Goal: Task Accomplishment & Management: Manage account settings

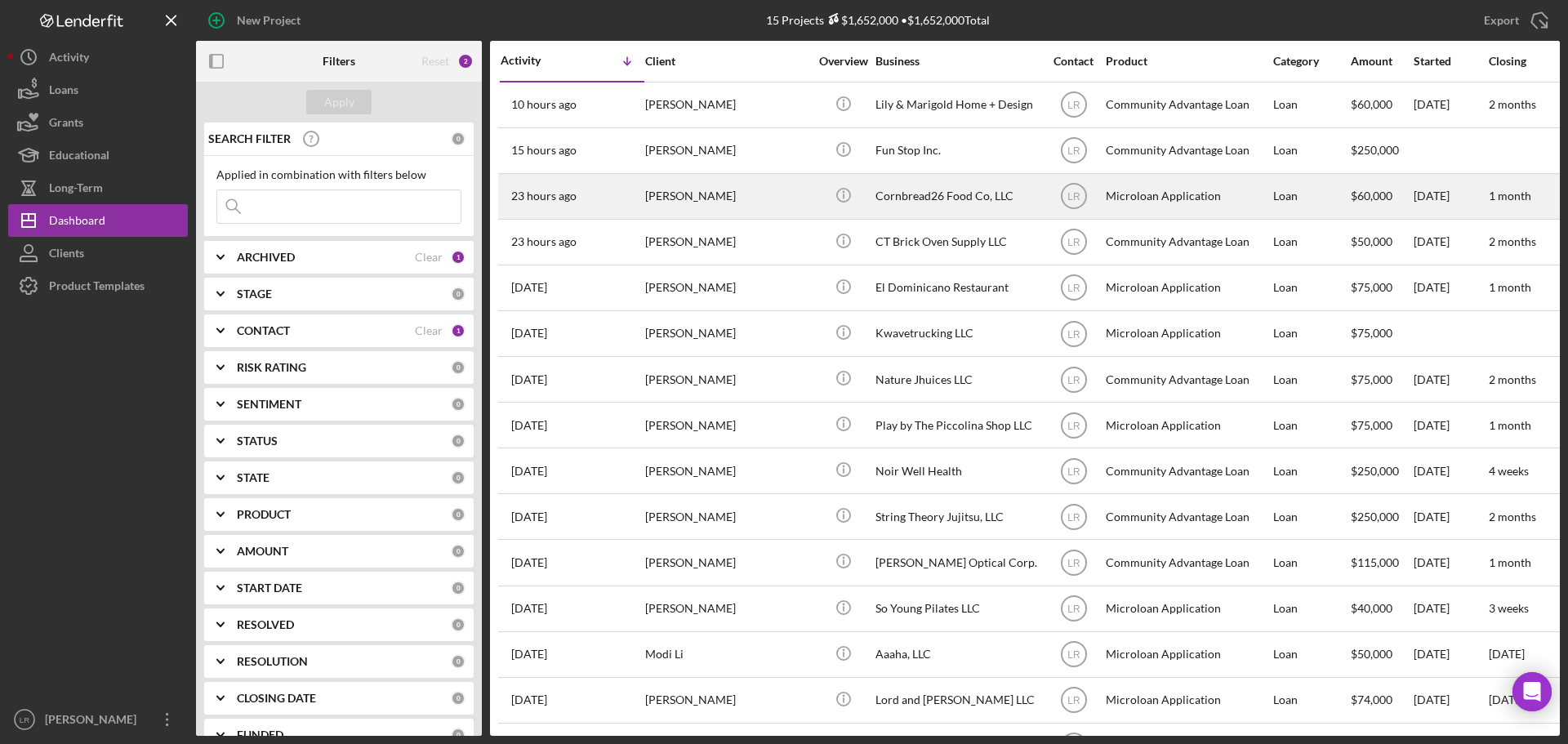
click at [768, 189] on div "[PERSON_NAME]" at bounding box center [726, 196] width 163 height 43
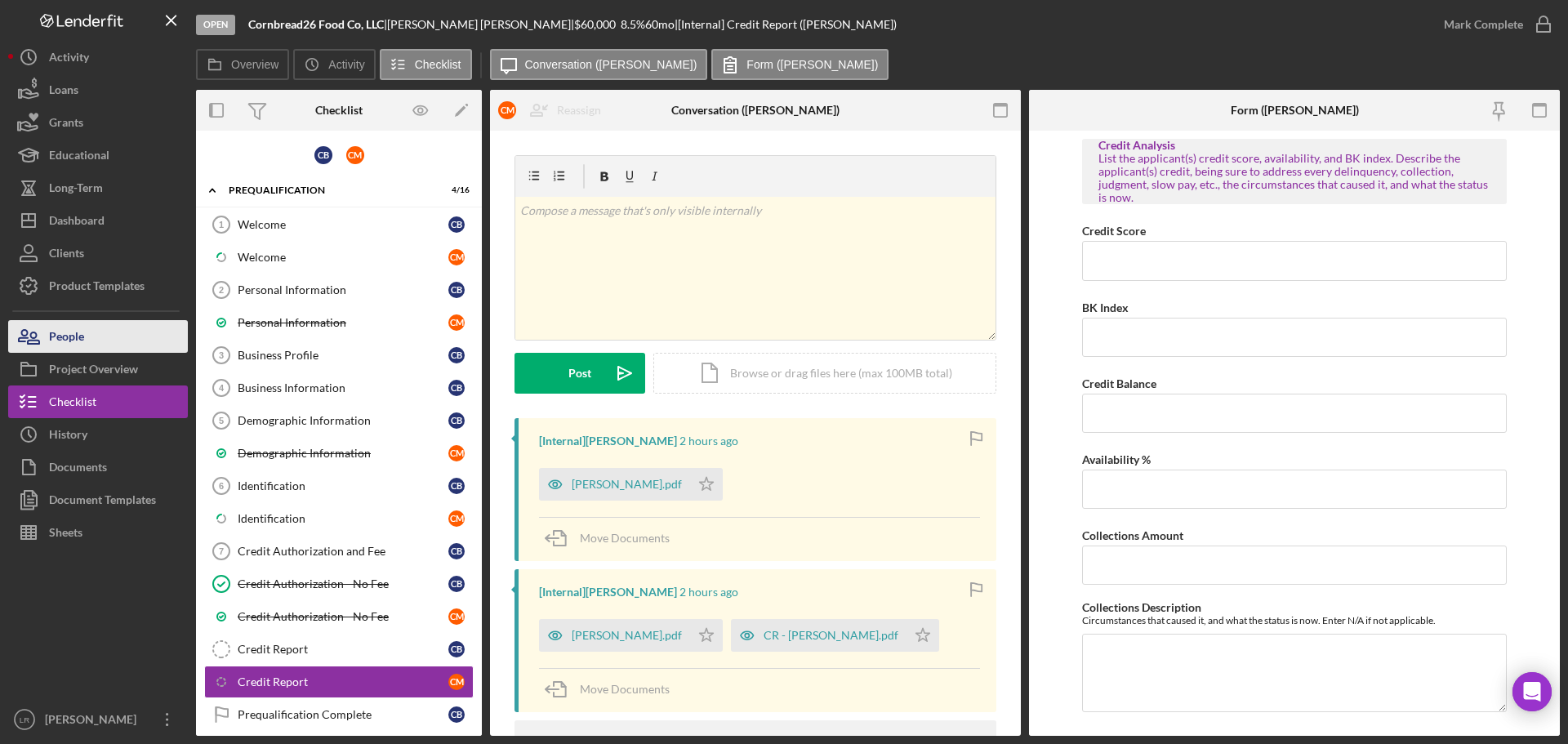
click at [124, 342] on button "People" at bounding box center [98, 336] width 180 height 33
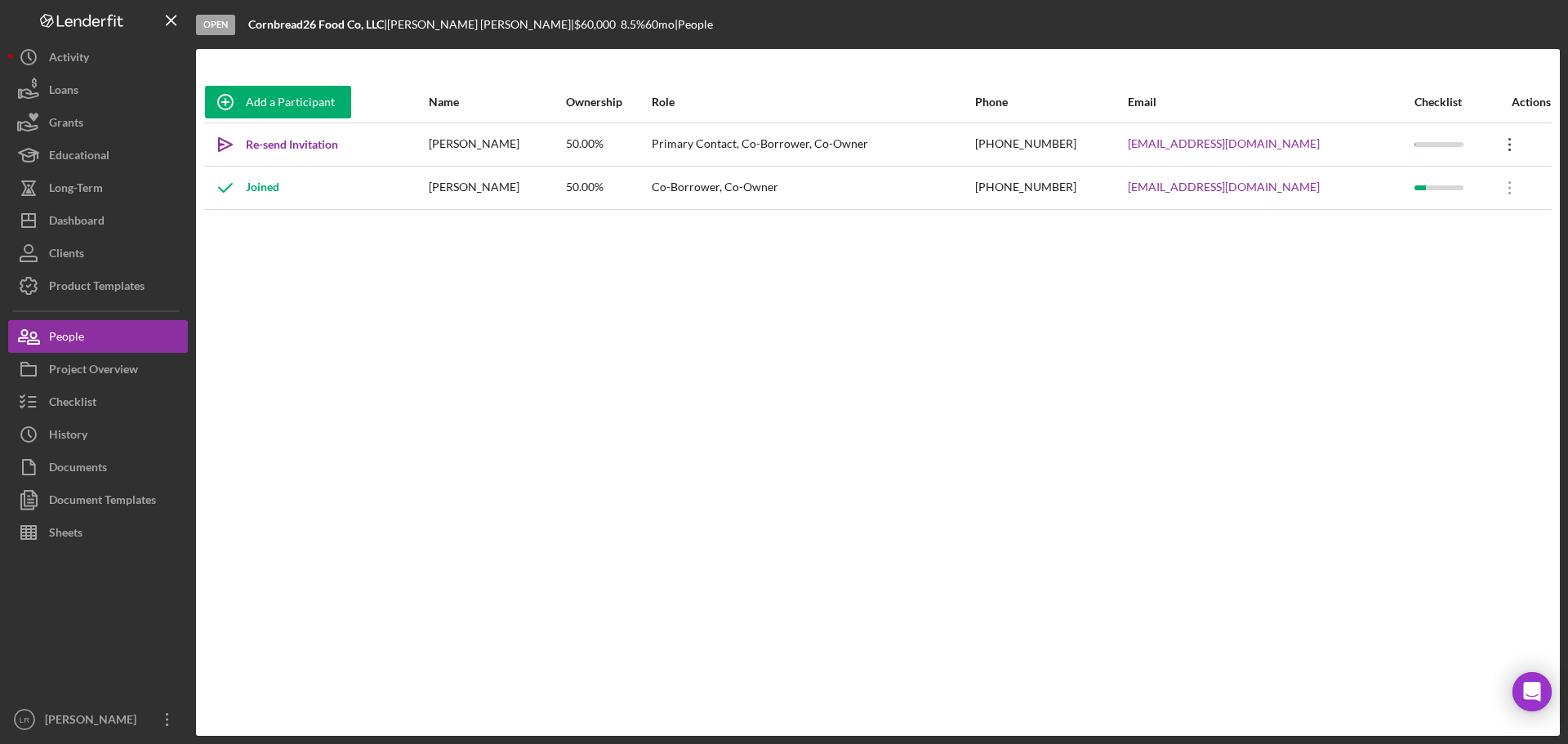
click at [1508, 150] on icon at bounding box center [1509, 144] width 3 height 13
click at [1440, 211] on button "Icon/Link Get Invitation Link" at bounding box center [1431, 220] width 180 height 33
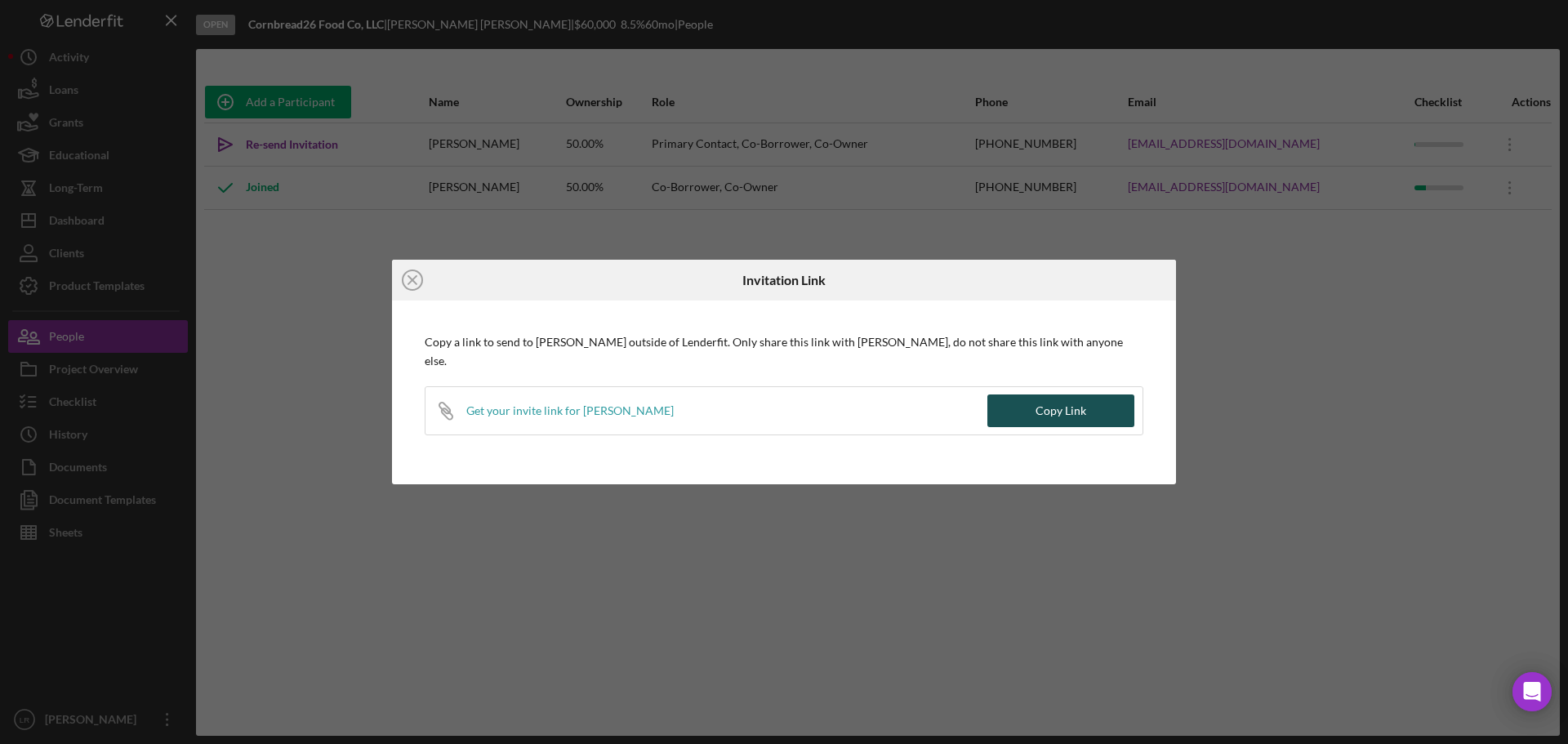
click at [1089, 396] on button "Copy Link" at bounding box center [1061, 410] width 147 height 33
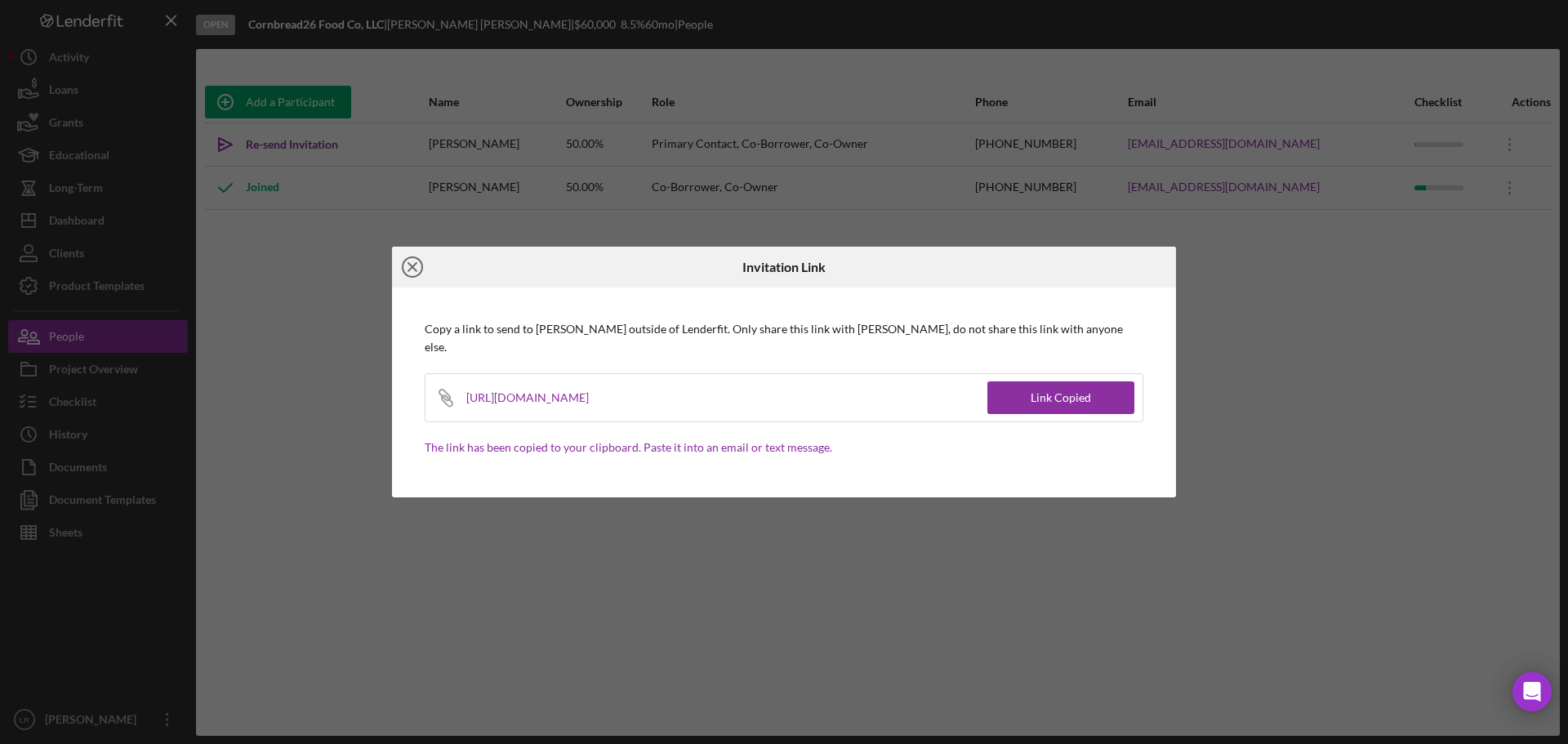
click at [417, 278] on icon "Icon/Close" at bounding box center [412, 266] width 41 height 41
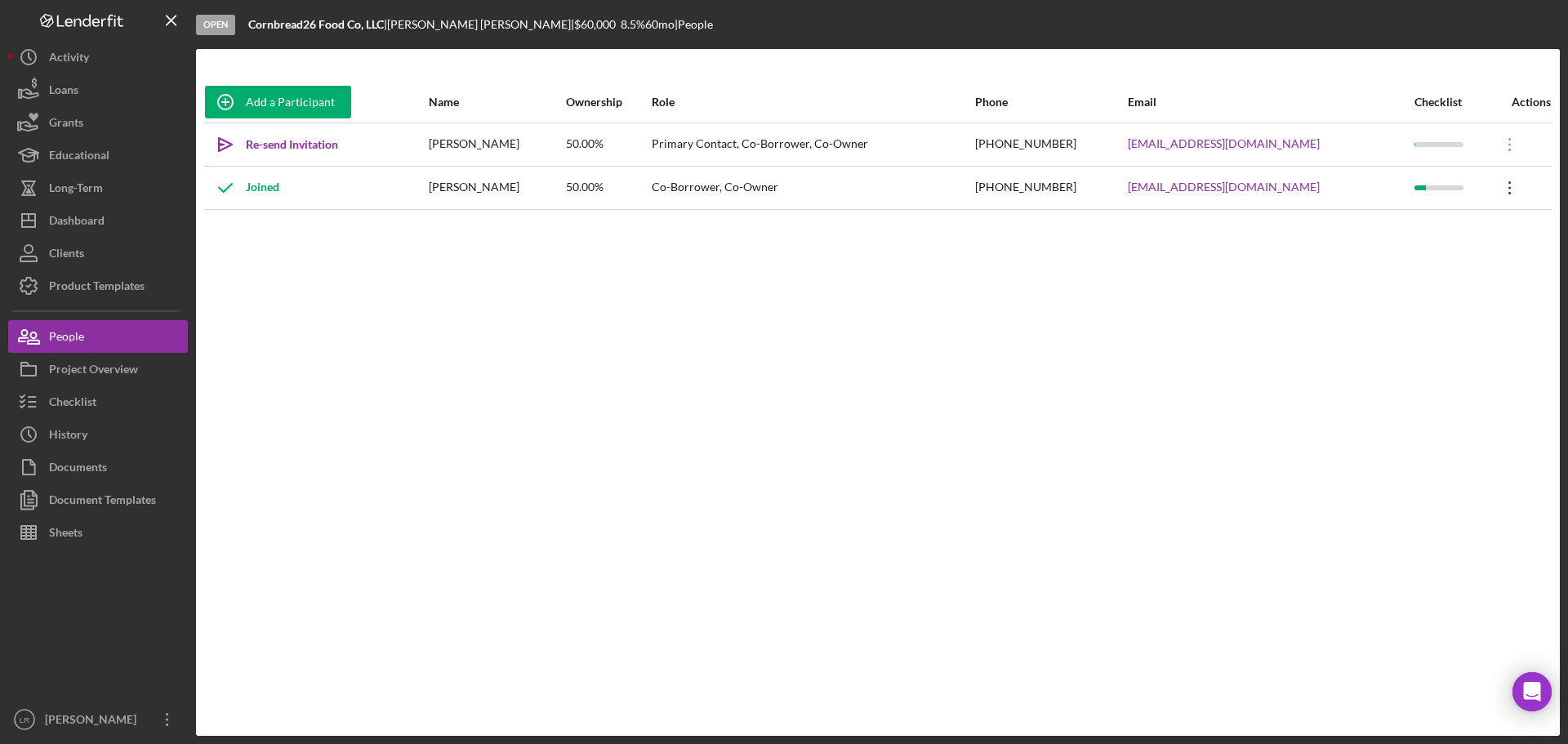
click at [1499, 194] on icon "Icon/Overflow" at bounding box center [1509, 188] width 41 height 41
click at [1430, 266] on div "Make Primary Contact" at bounding box center [1431, 264] width 180 height 34
click at [1498, 189] on icon "Icon/Overflow" at bounding box center [1509, 188] width 41 height 41
click at [1489, 183] on icon "Icon/Overflow" at bounding box center [1509, 188] width 41 height 41
click at [1502, 190] on icon "Icon/Overflow" at bounding box center [1509, 188] width 41 height 41
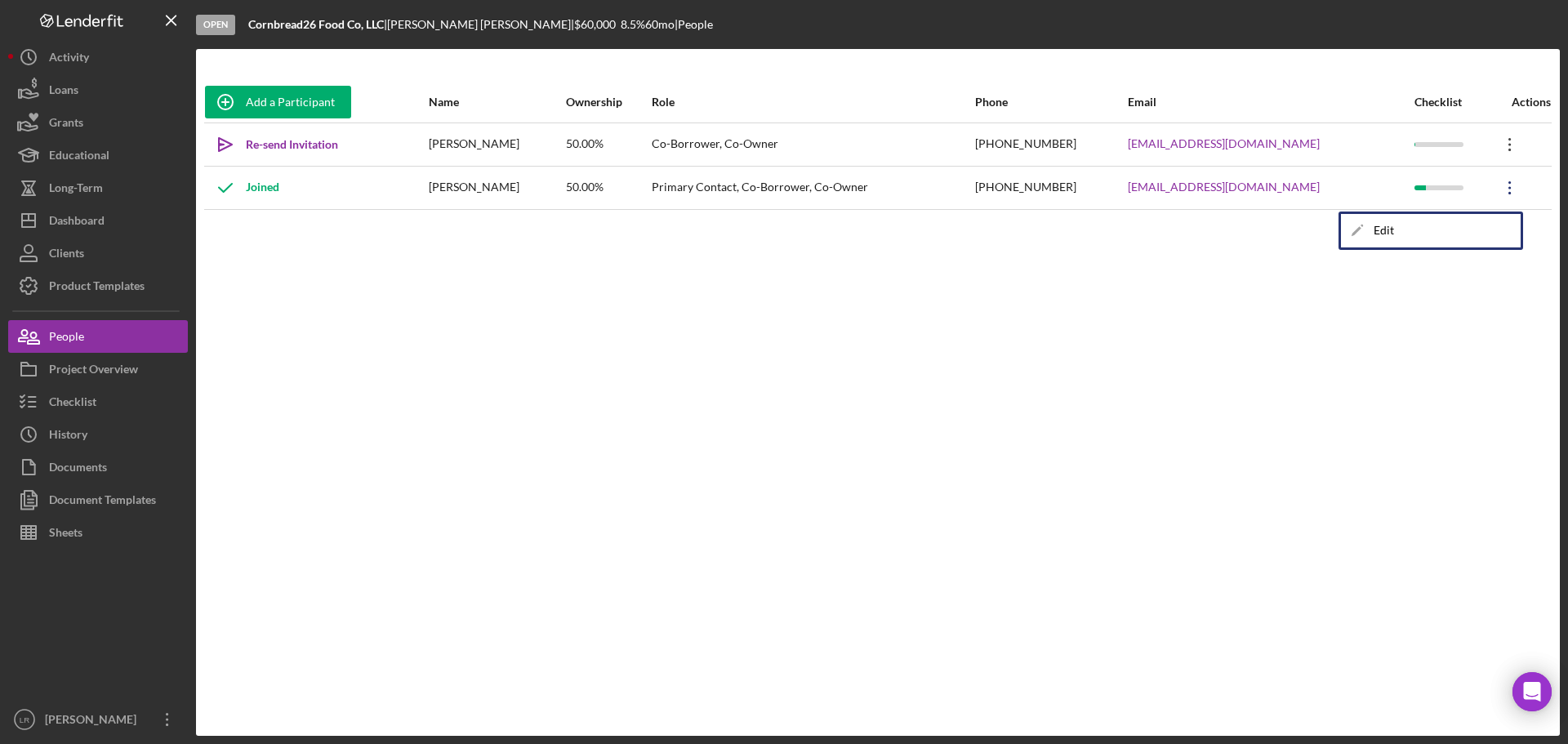
click at [1500, 142] on icon "Icon/Overflow" at bounding box center [1509, 144] width 41 height 41
drag, startPoint x: 1404, startPoint y: 481, endPoint x: 1446, endPoint y: 399, distance: 92.1
click at [1405, 475] on div "Add a Participant Name Ownership Role Phone Email Checklist Actions Icon/icon-i…" at bounding box center [878, 391] width 1364 height 621
click at [1508, 187] on icon at bounding box center [1509, 188] width 3 height 13
click at [466, 184] on div "[PERSON_NAME]" at bounding box center [496, 188] width 136 height 41
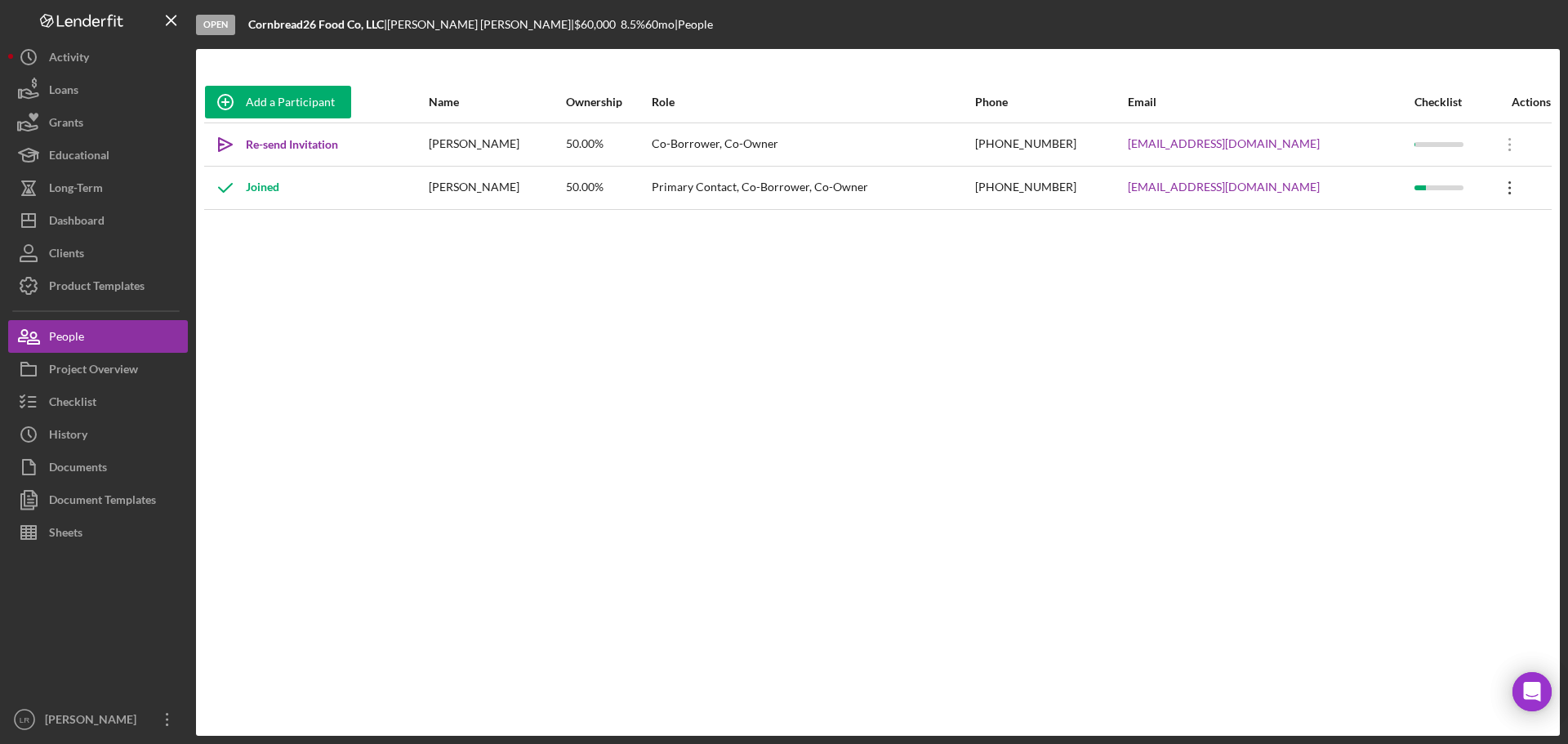
click at [1508, 188] on icon at bounding box center [1509, 188] width 3 height 13
click at [1383, 236] on div "Icon/Edit Edit" at bounding box center [1431, 231] width 180 height 34
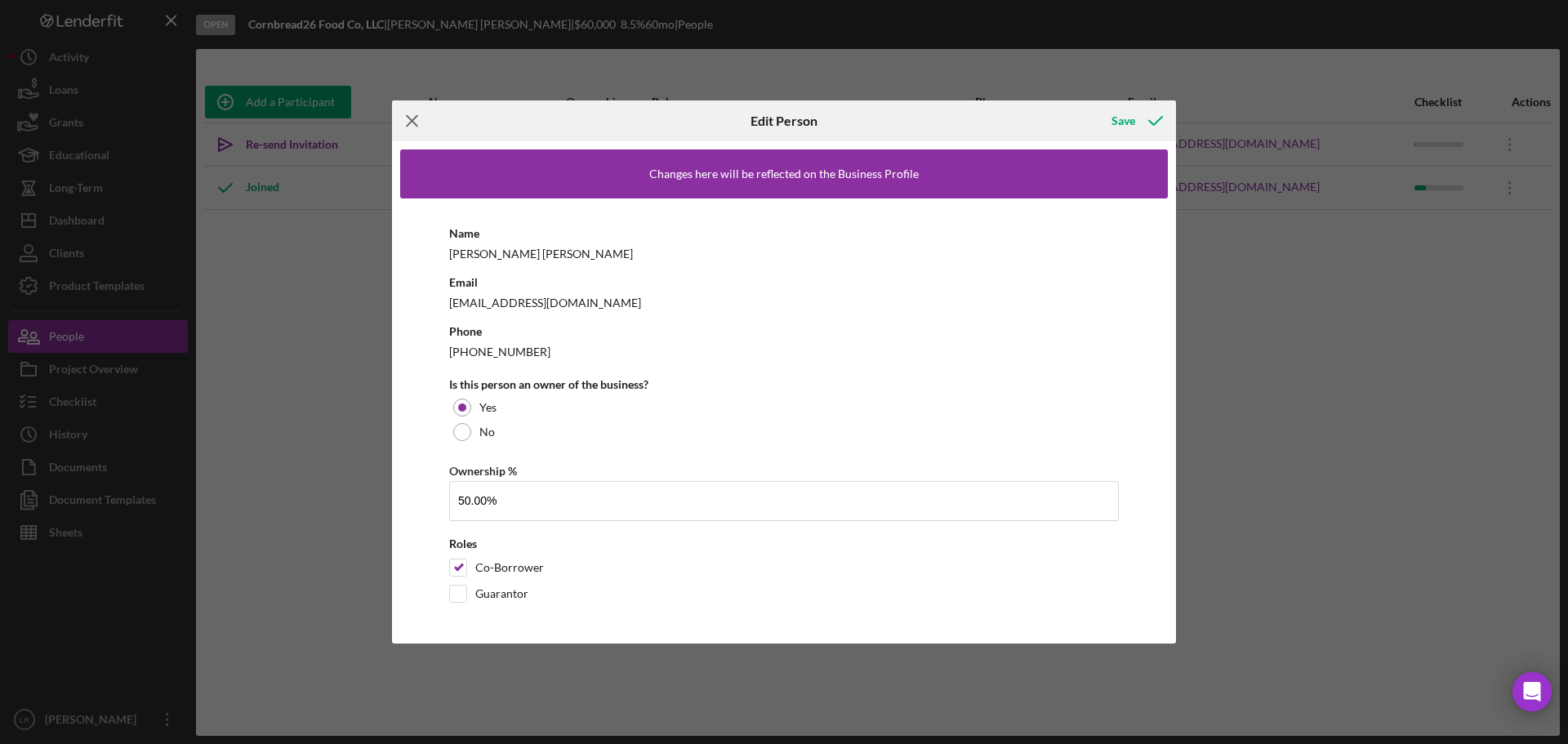
click at [411, 122] on line at bounding box center [412, 121] width 10 height 10
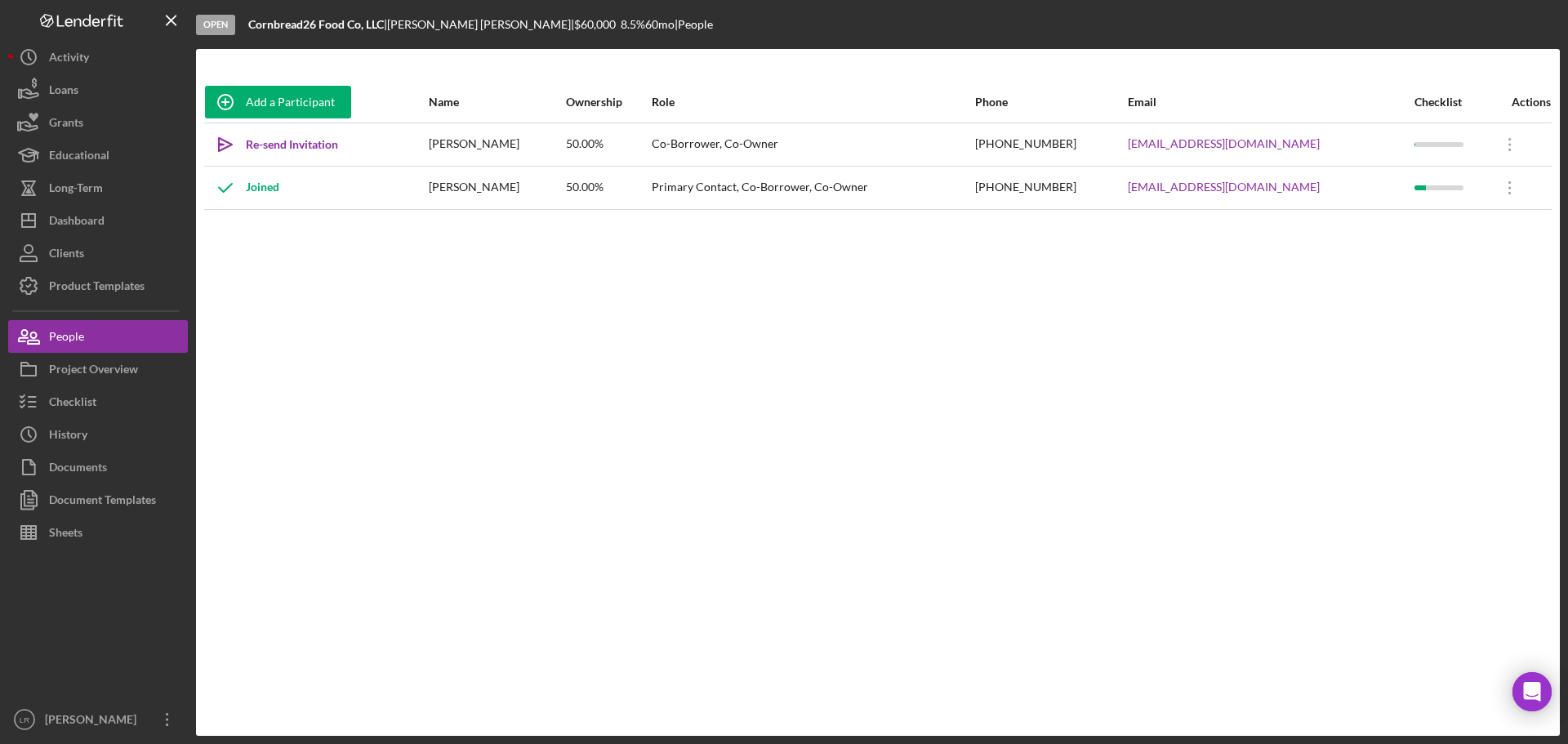
drag, startPoint x: 229, startPoint y: 410, endPoint x: 196, endPoint y: 391, distance: 38.1
click at [229, 410] on div "Add a Participant Name Ownership Role Phone Email Checklist Actions Icon/icon-i…" at bounding box center [878, 391] width 1364 height 621
click at [106, 375] on div "Project Overview" at bounding box center [93, 371] width 89 height 37
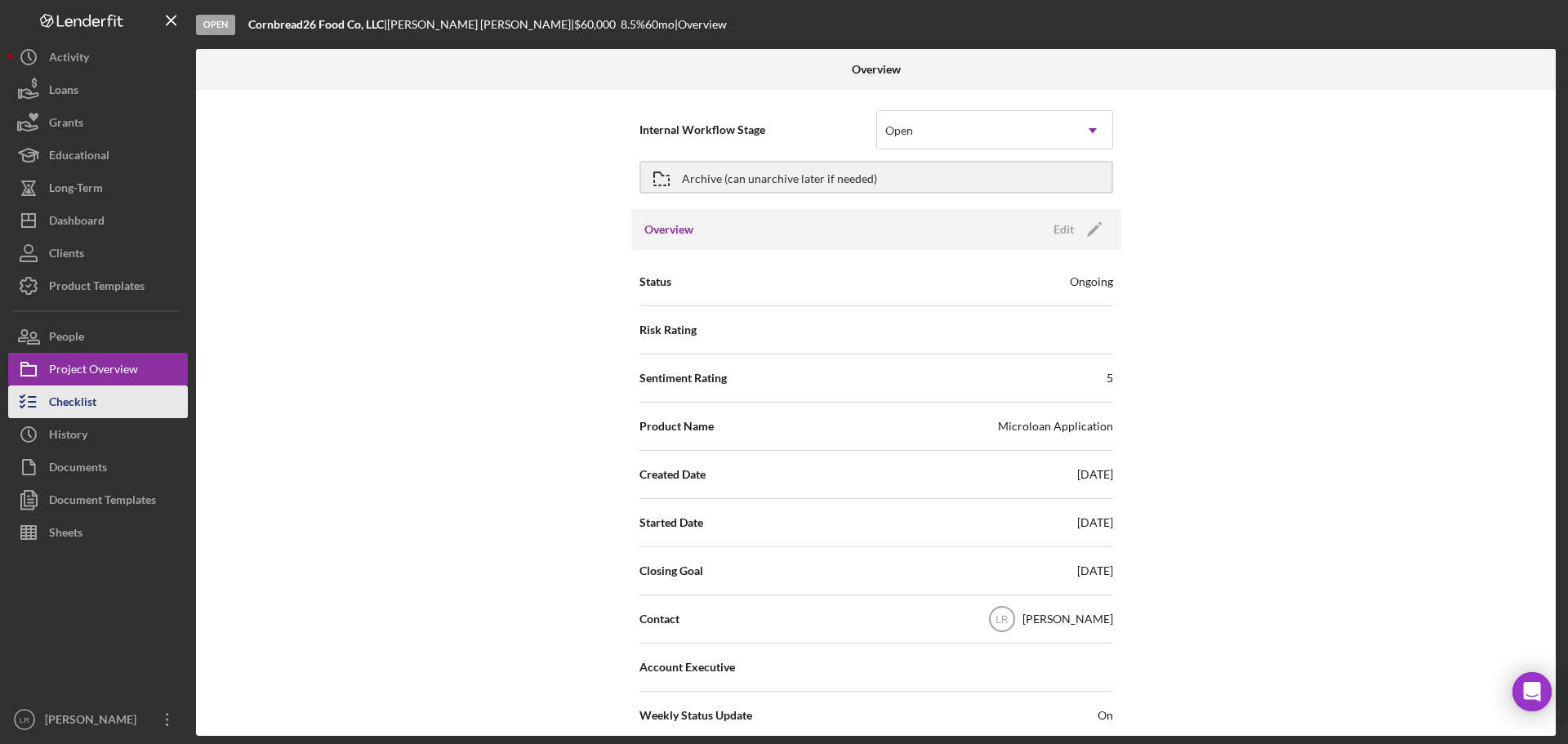
click at [80, 402] on div "Checklist" at bounding box center [73, 404] width 48 height 37
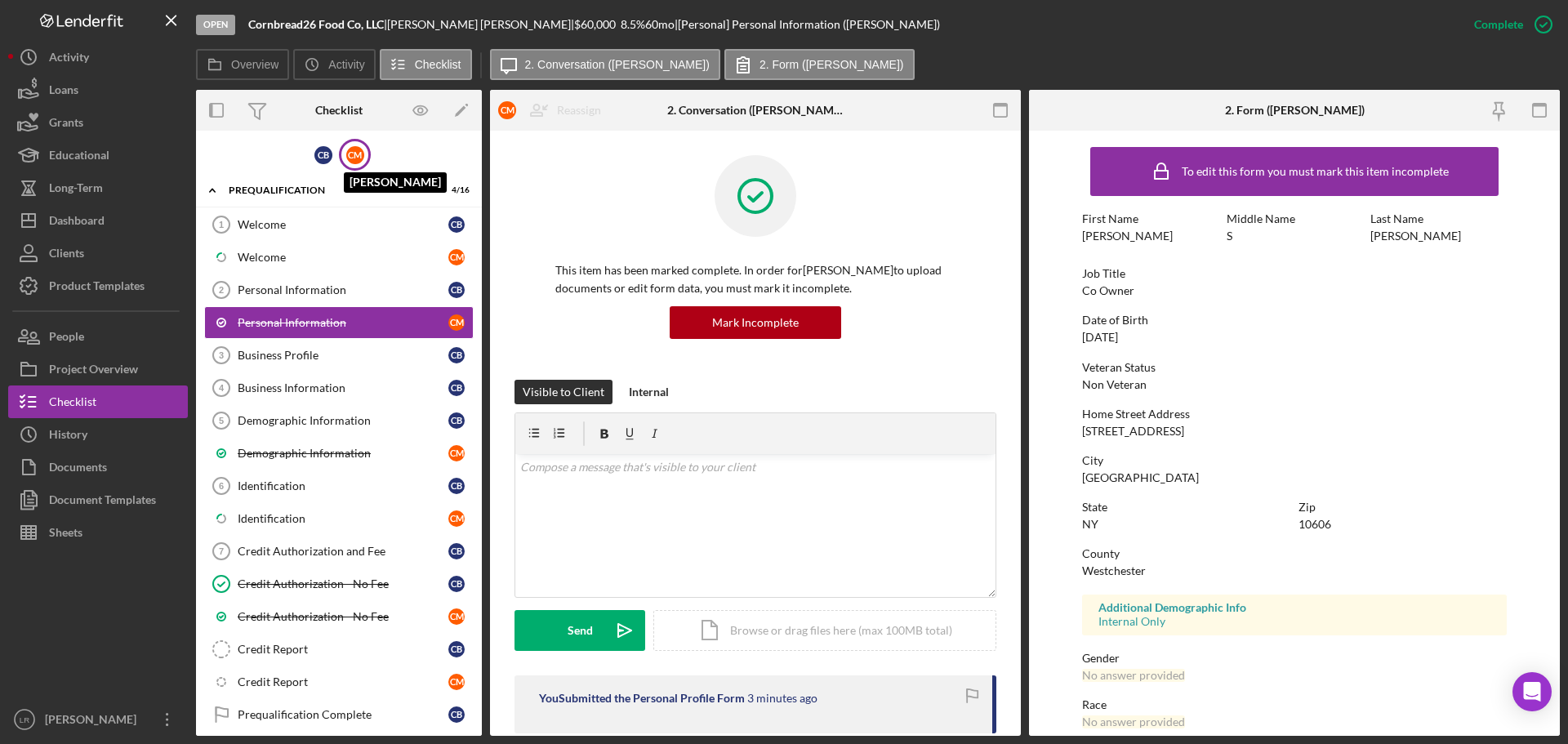
click at [352, 158] on div "C M" at bounding box center [355, 155] width 18 height 18
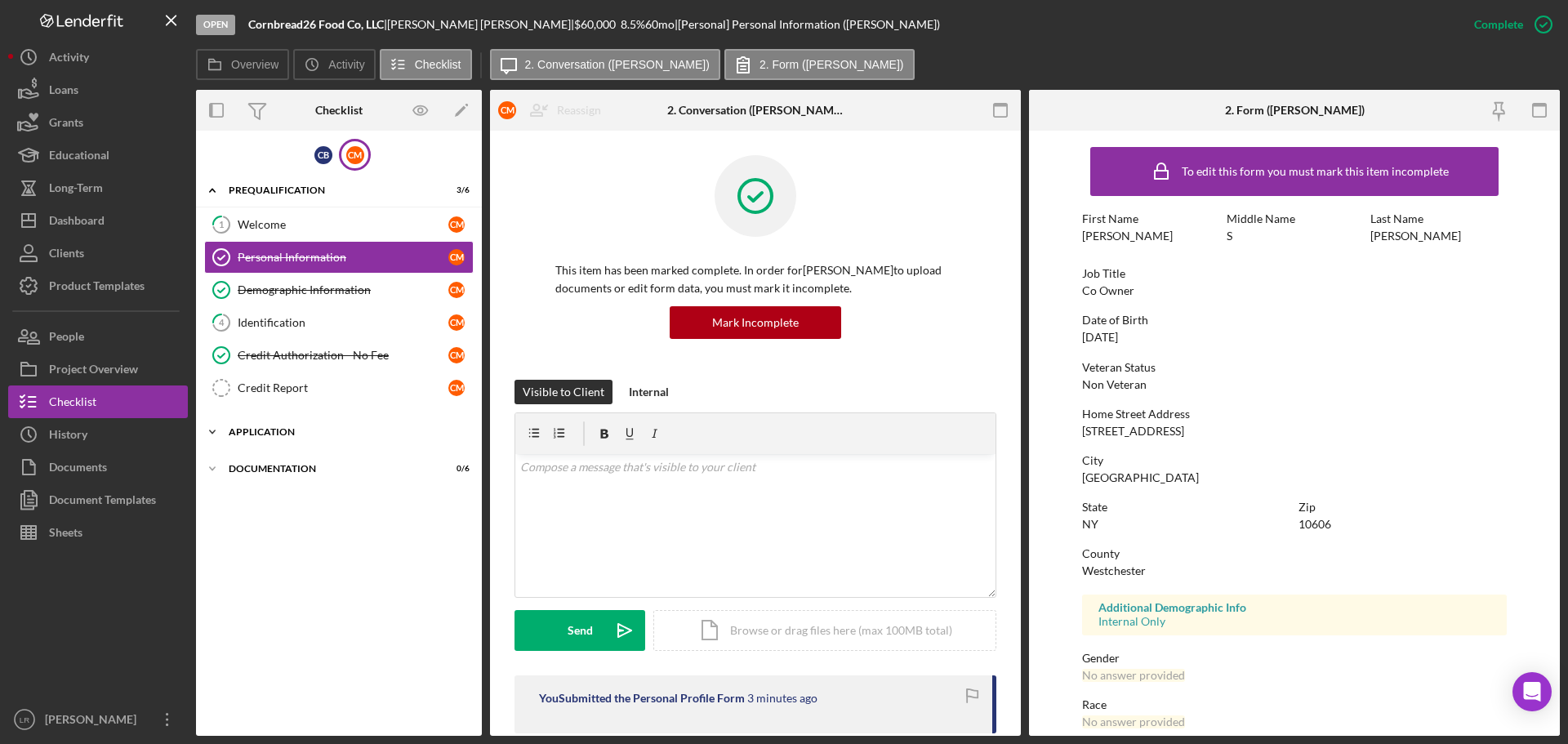
click at [268, 429] on div "Application" at bounding box center [345, 431] width 233 height 10
click at [322, 151] on div "C B" at bounding box center [323, 155] width 18 height 18
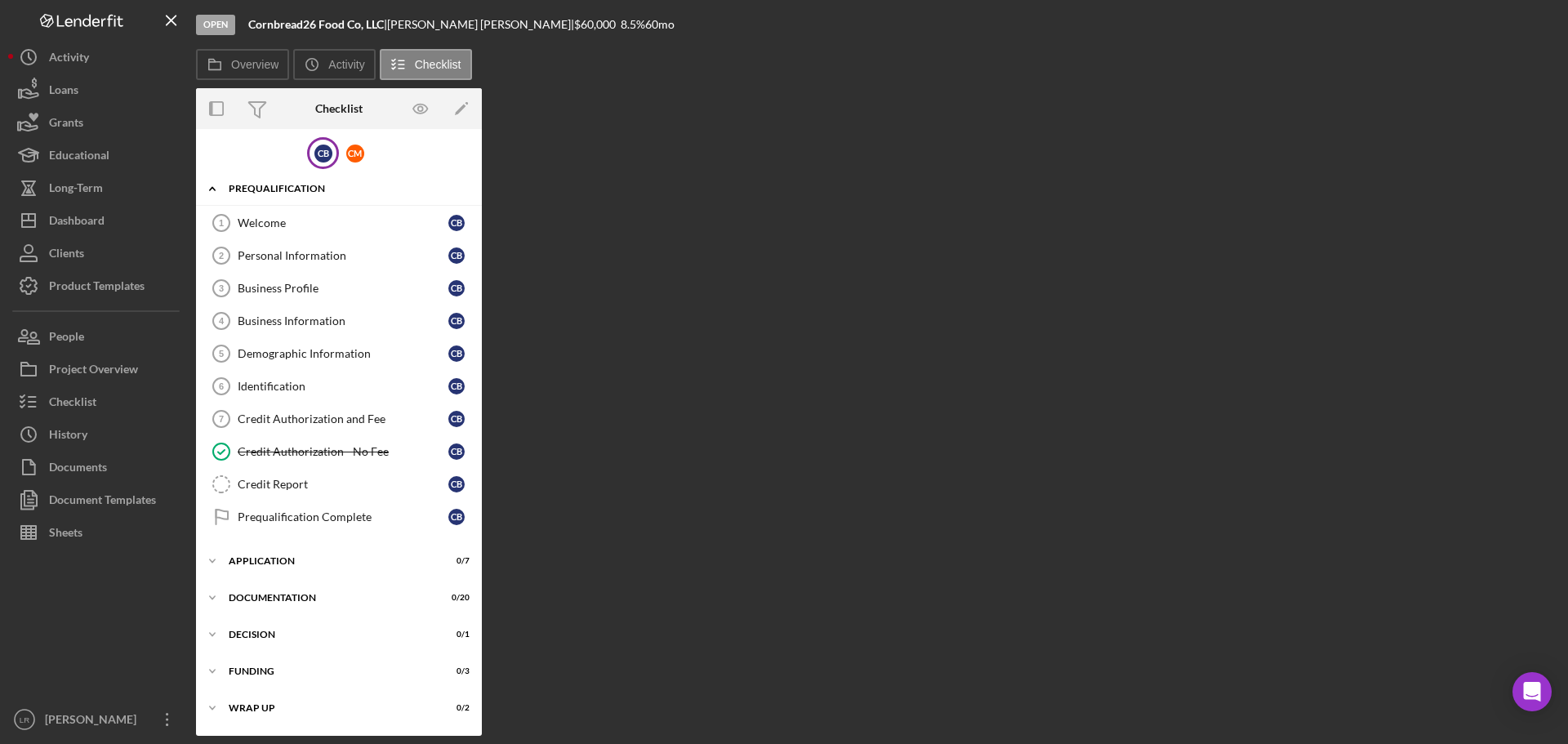
click at [291, 185] on div "Prequalification" at bounding box center [345, 188] width 233 height 10
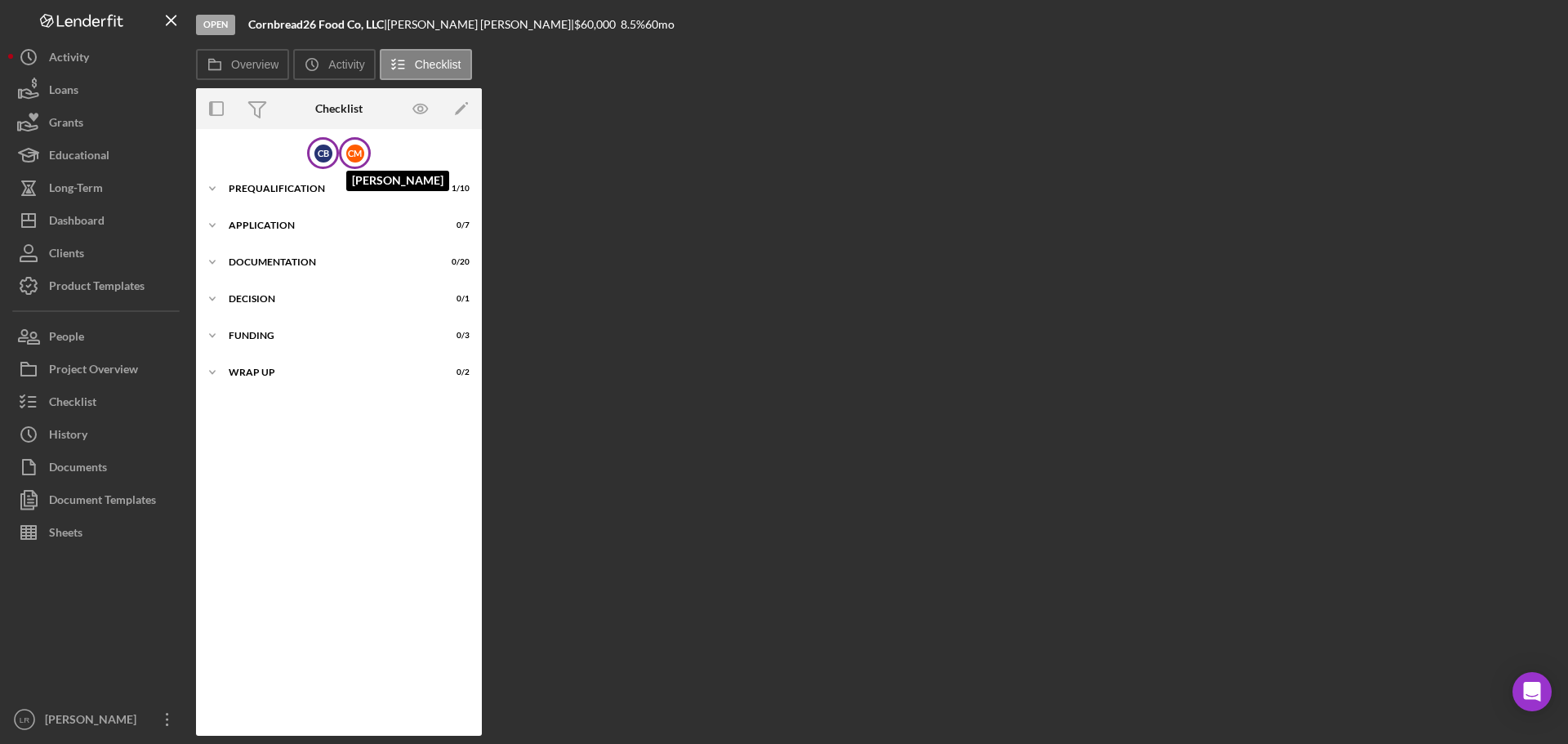
click at [358, 150] on div "C M" at bounding box center [355, 153] width 18 height 18
click at [280, 193] on div "Prequalification" at bounding box center [345, 188] width 233 height 10
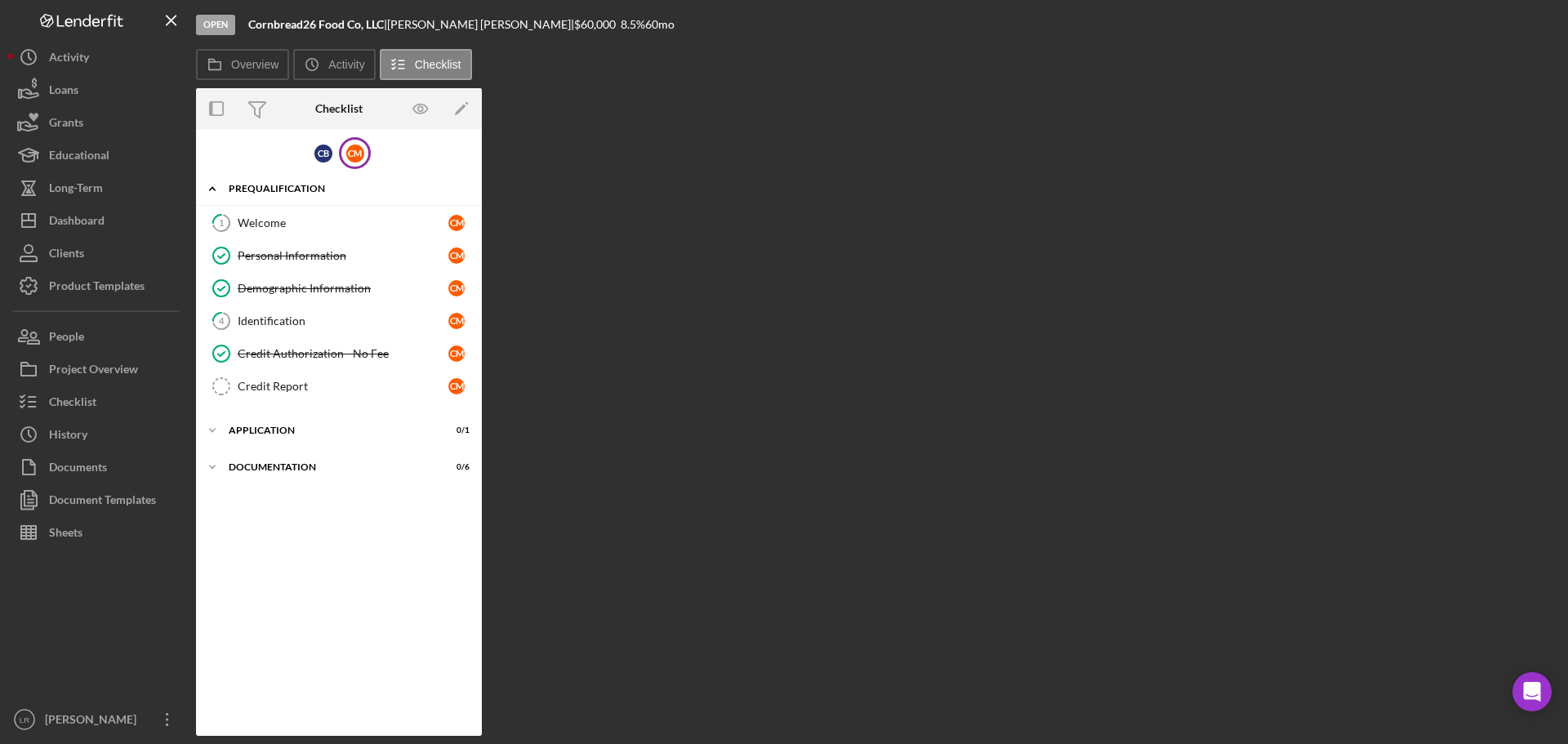
click at [282, 188] on div "Prequalification" at bounding box center [345, 188] width 233 height 10
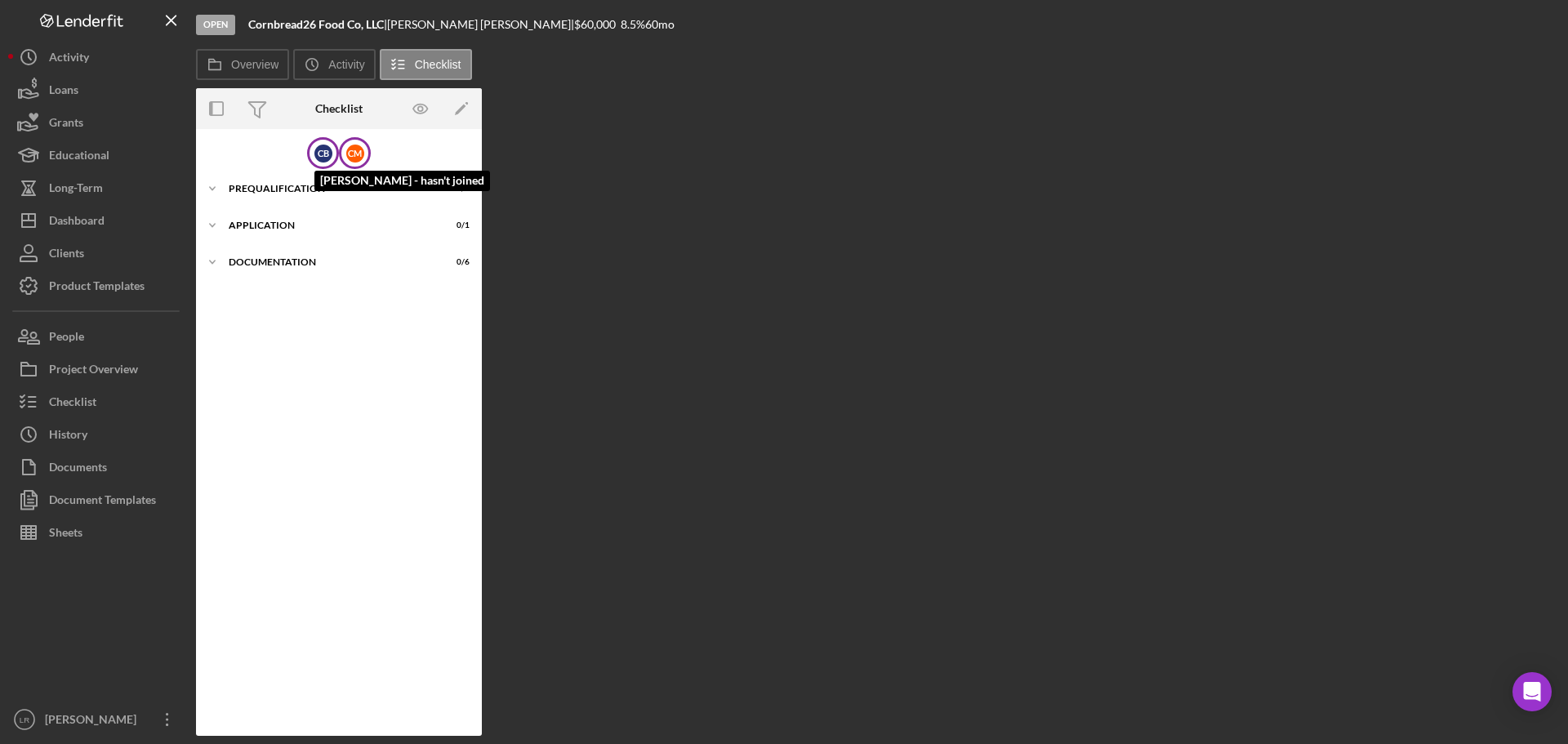
click at [328, 153] on div "C B" at bounding box center [323, 153] width 18 height 18
click at [312, 183] on div "Icon/Expander Prequalification 1 / 10" at bounding box center [339, 188] width 286 height 33
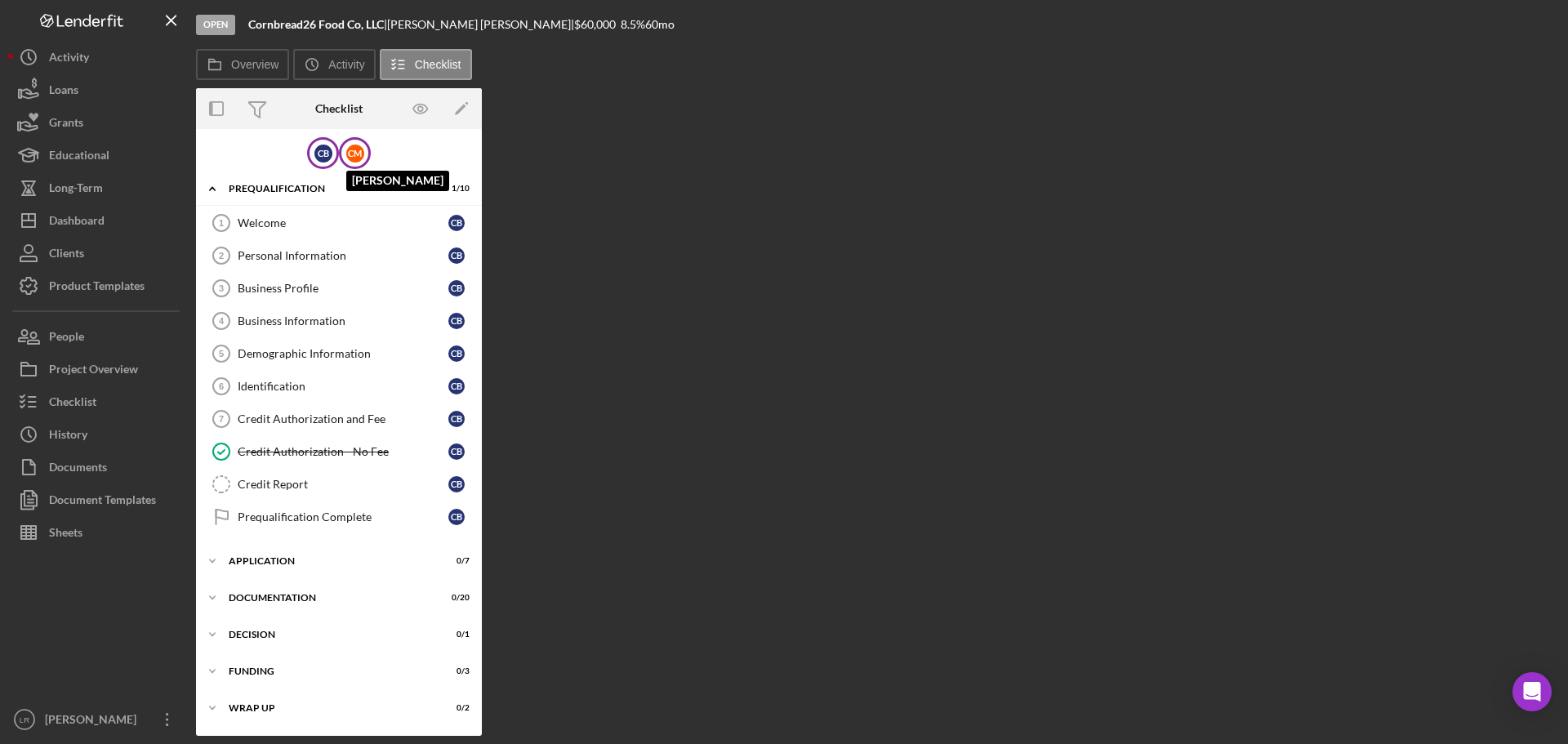
click at [351, 150] on div "C M" at bounding box center [355, 153] width 18 height 18
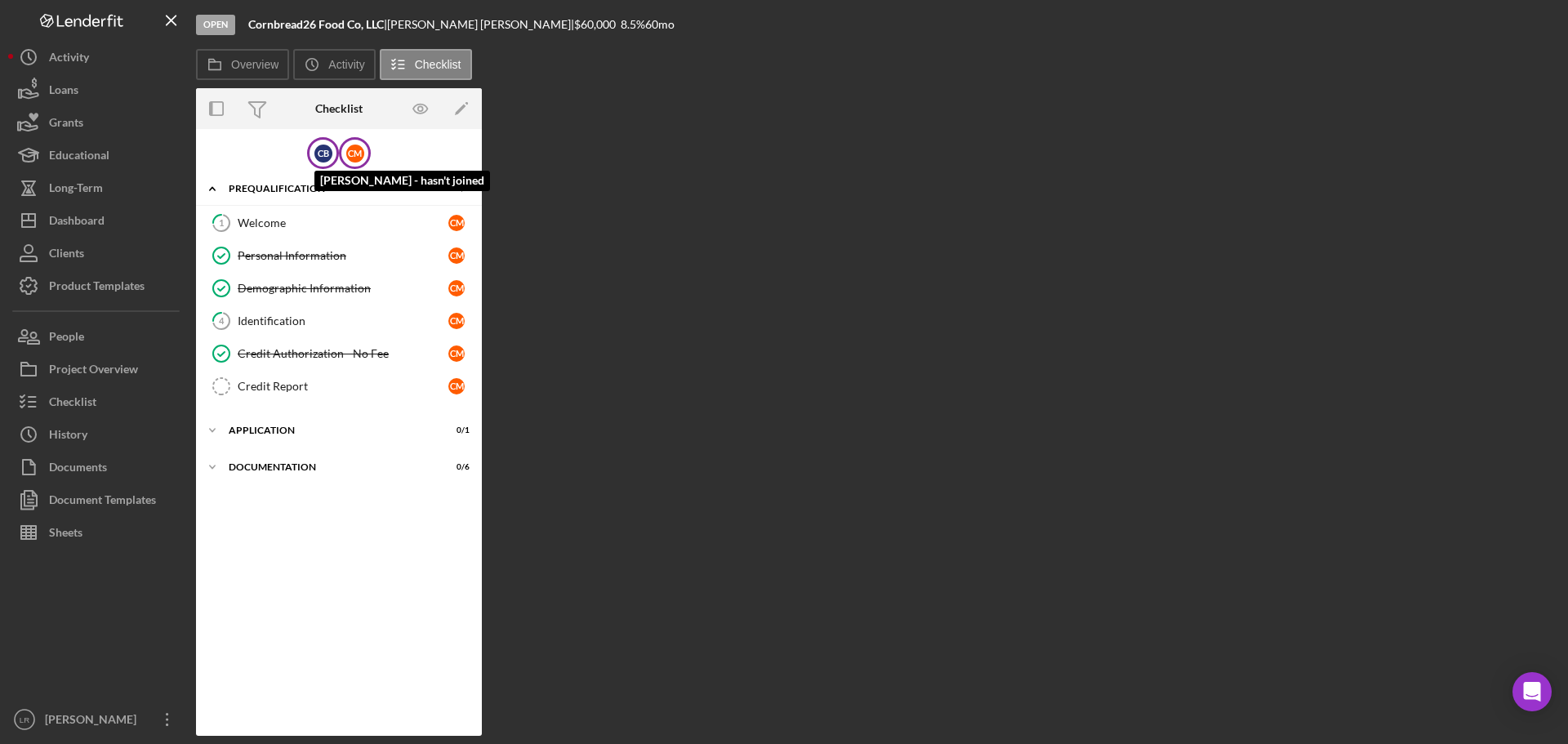
click at [322, 144] on div "C B" at bounding box center [323, 153] width 18 height 18
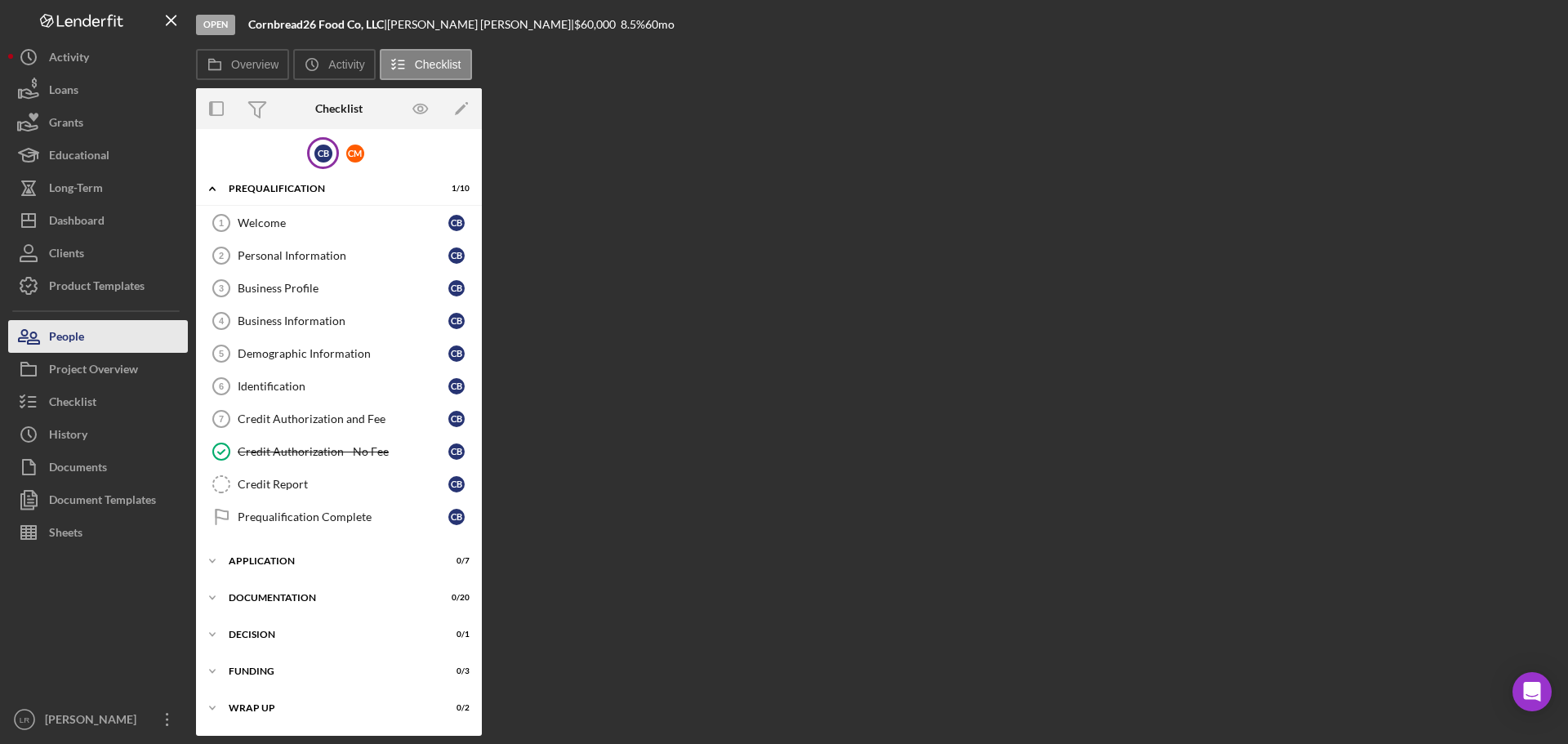
click at [111, 336] on button "People" at bounding box center [98, 336] width 180 height 33
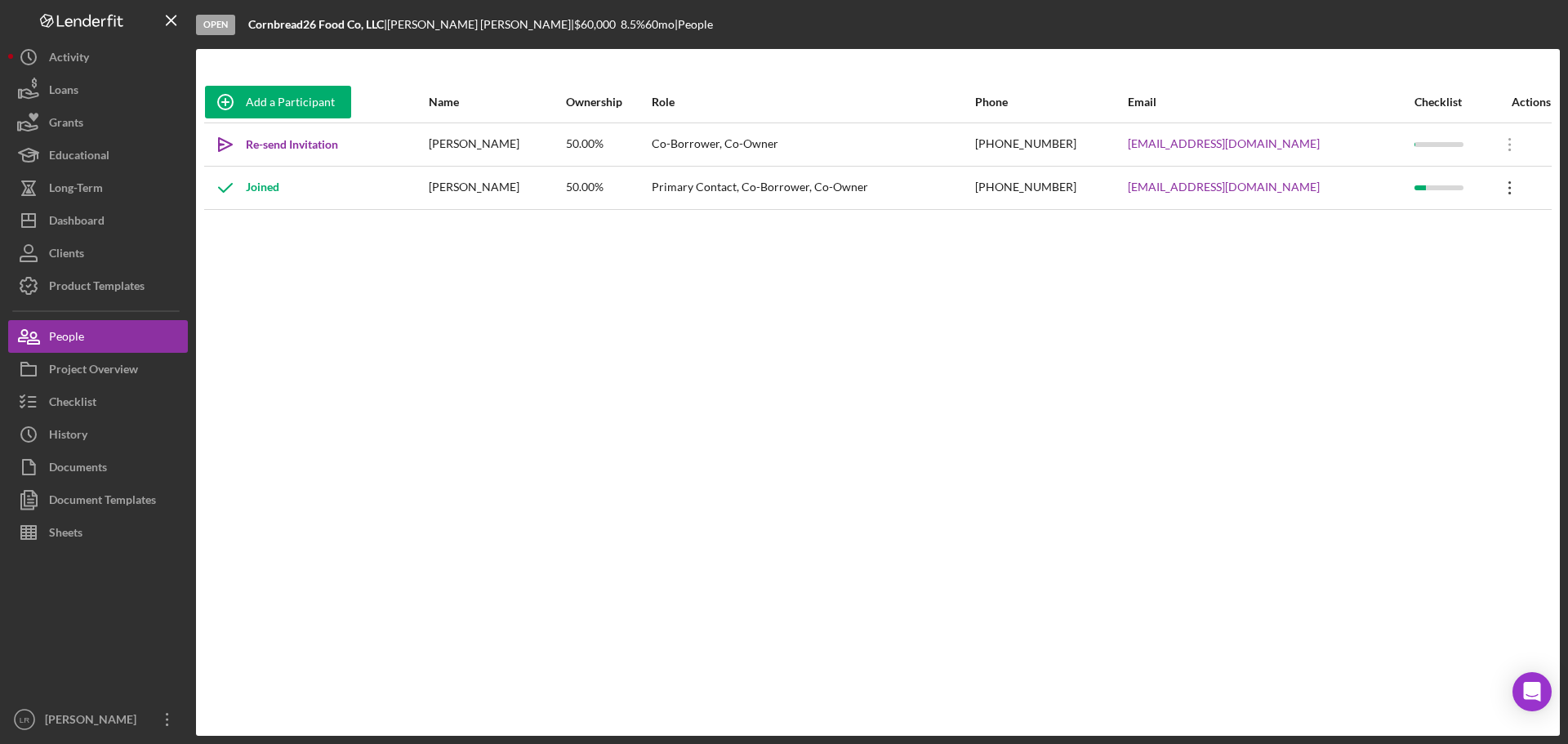
click at [1504, 189] on icon "Icon/Overflow" at bounding box center [1509, 188] width 41 height 41
click at [1508, 139] on icon "Icon/Overflow" at bounding box center [1509, 144] width 41 height 41
click at [347, 348] on div "Add a Participant Name Ownership Role Phone Email Checklist Actions Icon/icon-i…" at bounding box center [878, 391] width 1364 height 621
click at [301, 142] on div "Re-send Invitation" at bounding box center [291, 144] width 92 height 33
click at [1501, 142] on icon "Icon/Overflow" at bounding box center [1509, 144] width 41 height 41
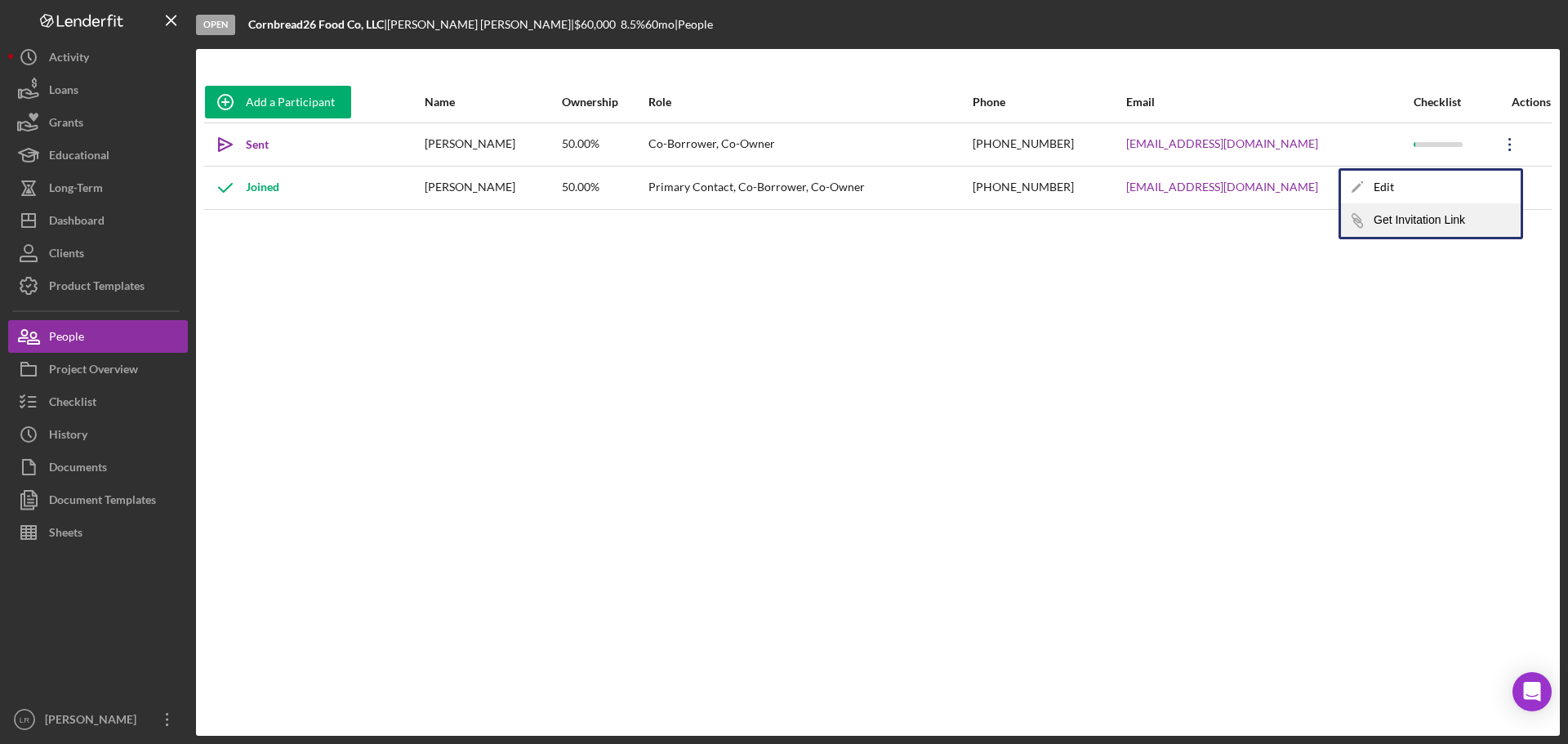
click at [1376, 215] on button "Icon/Link Get Invitation Link" at bounding box center [1431, 220] width 180 height 33
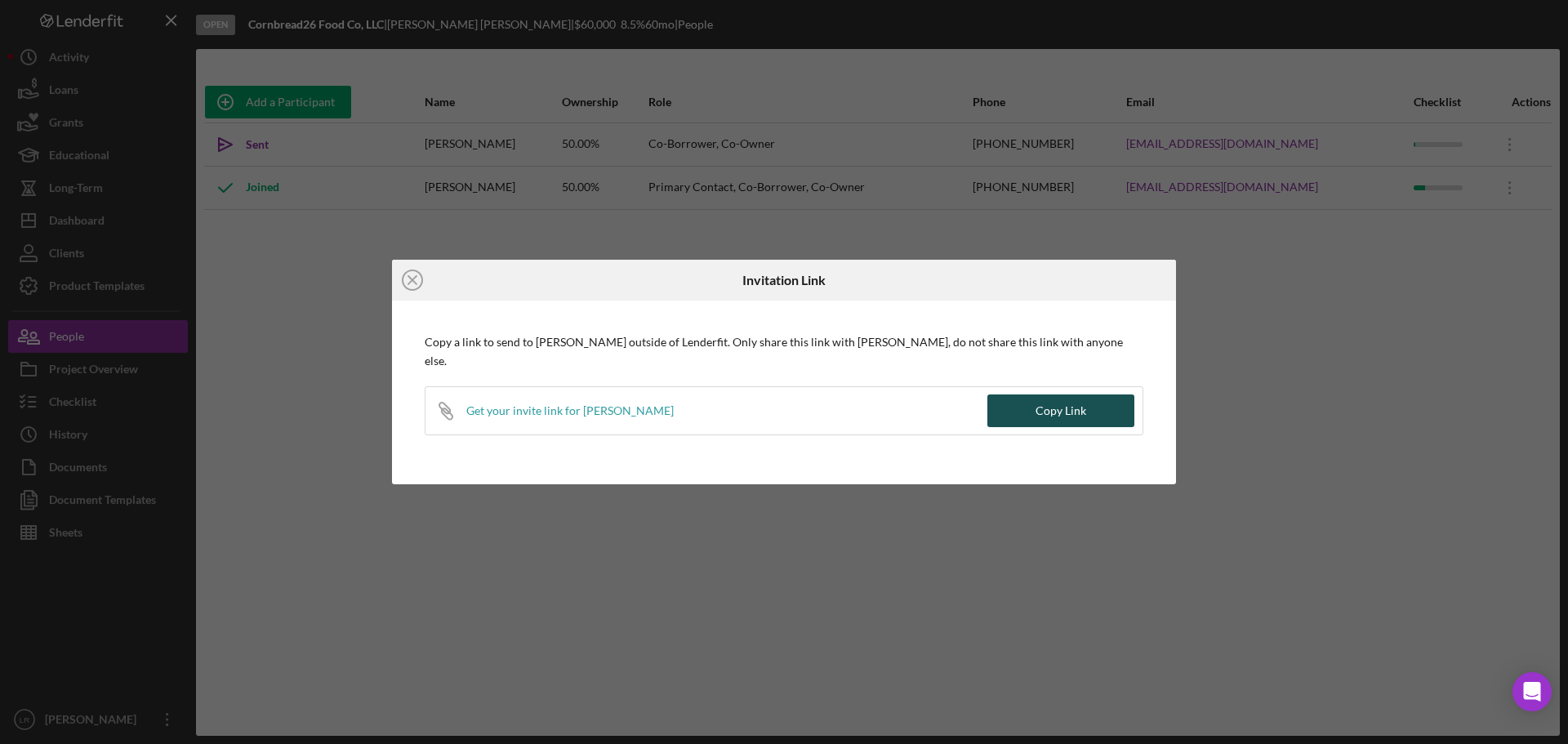
click at [1059, 405] on div "Copy Link" at bounding box center [1061, 410] width 51 height 33
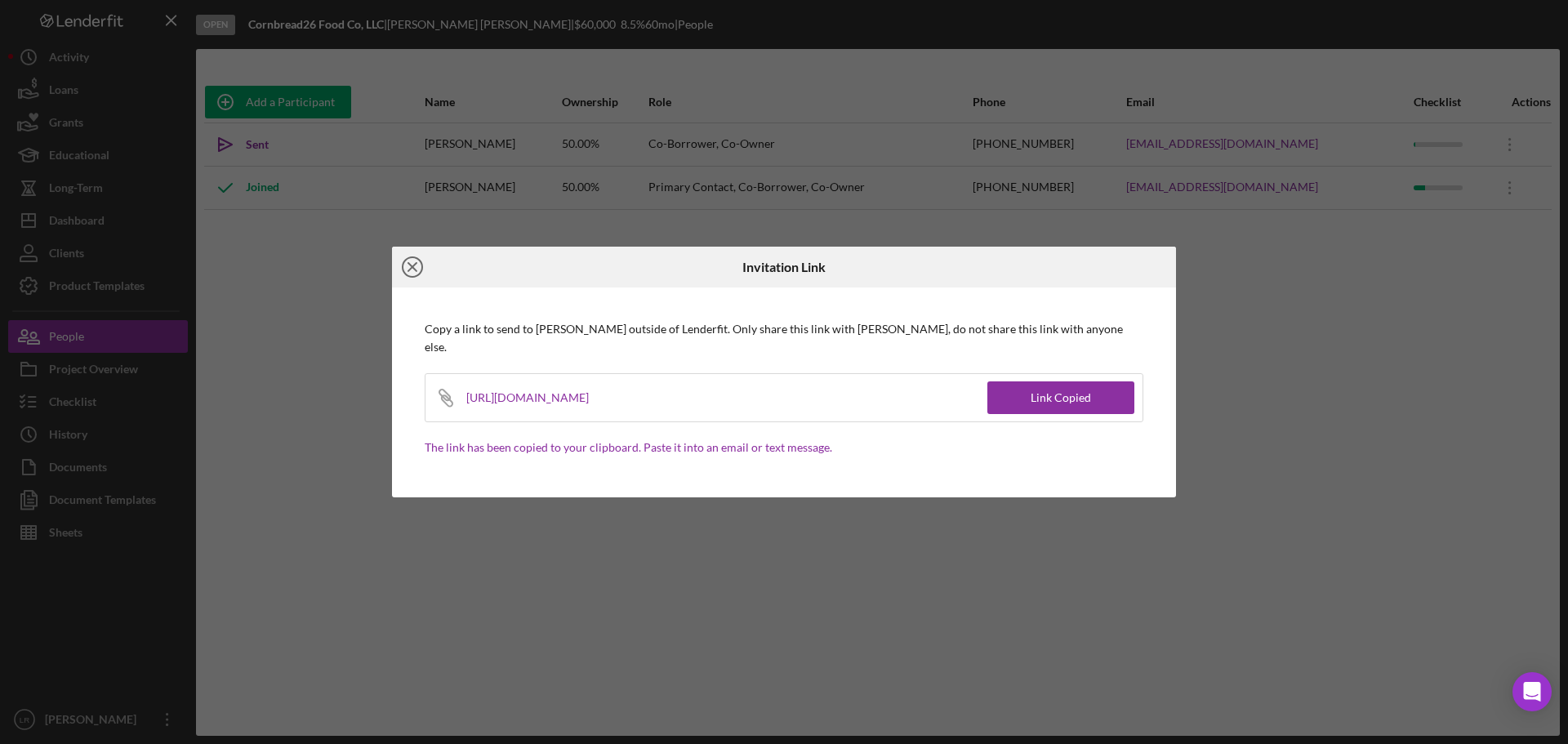
click at [417, 280] on icon "Icon/Close" at bounding box center [412, 266] width 41 height 41
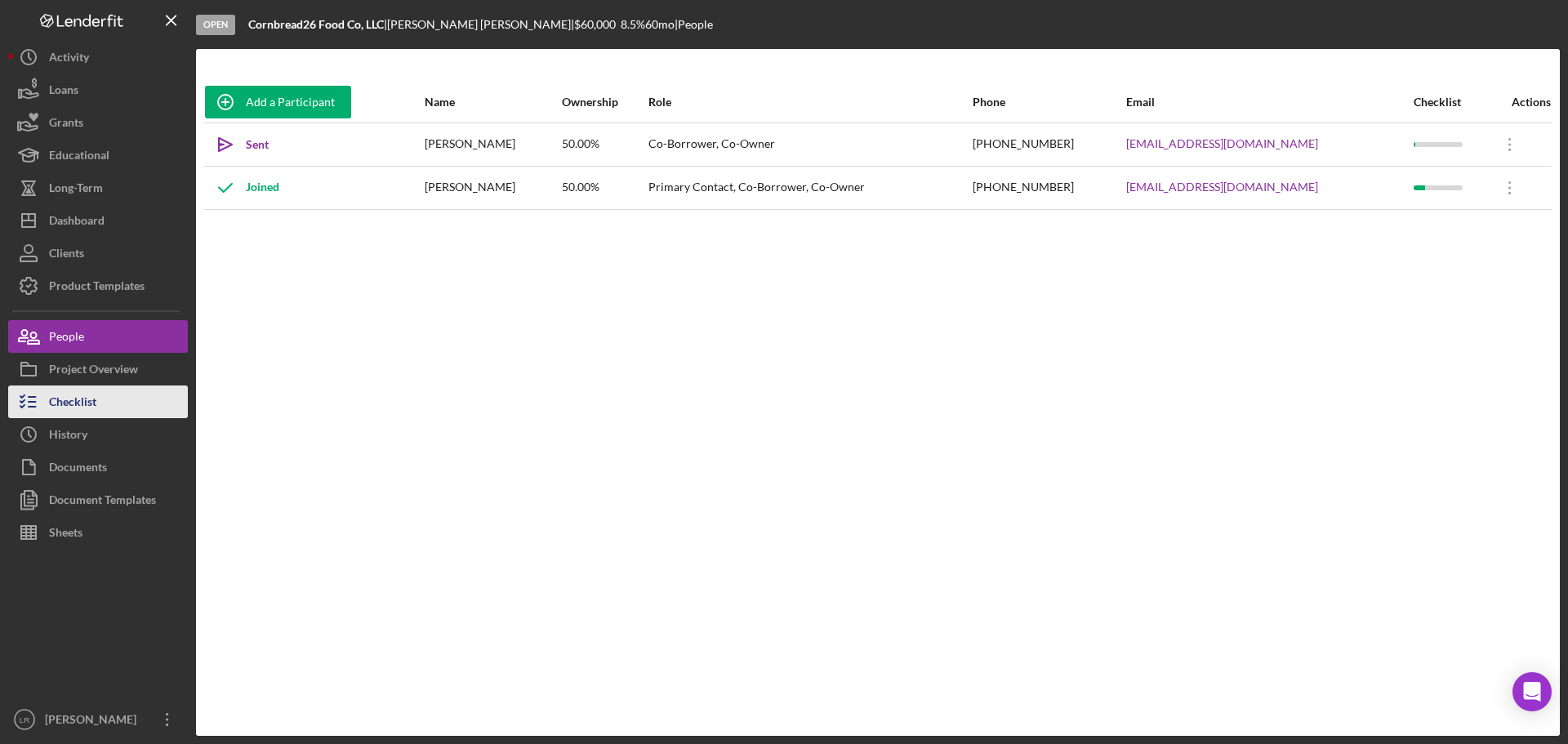
click at [122, 397] on button "Checklist" at bounding box center [98, 402] width 180 height 33
